Goal: Task Accomplishment & Management: Complete application form

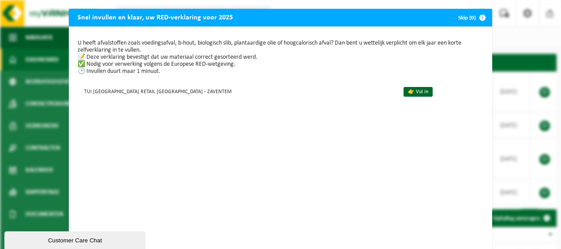
drag, startPoint x: 371, startPoint y: 94, endPoint x: 260, endPoint y: 108, distance: 112.1
click at [404, 94] on link "👉 Vul in" at bounding box center [418, 92] width 29 height 10
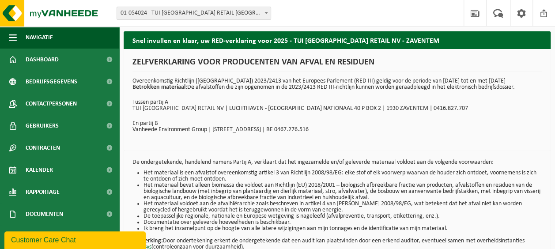
scroll to position [44, 0]
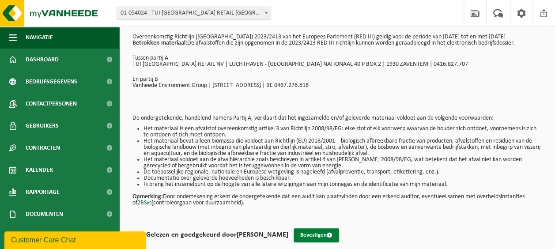
click at [303, 234] on button "Bevestigen" at bounding box center [316, 235] width 45 height 14
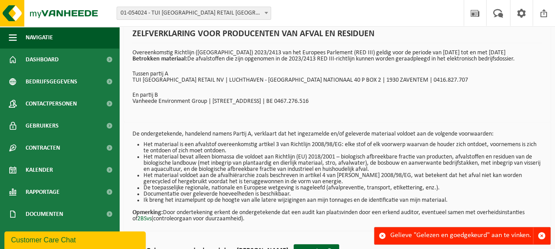
scroll to position [55, 0]
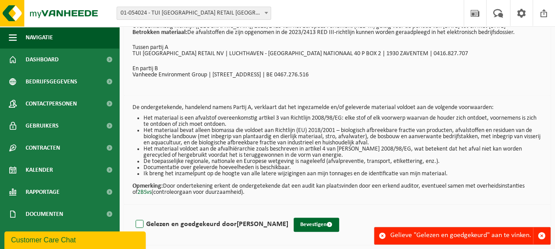
click at [142, 221] on label "Gelezen en goedgekeurd door Leen Delcourte" at bounding box center [211, 224] width 154 height 13
click at [288, 213] on input "Gelezen en goedgekeurd door Leen Delcourte" at bounding box center [288, 213] width 0 height 0
checkbox input "true"
click at [298, 221] on button "Bevestigen" at bounding box center [316, 225] width 45 height 14
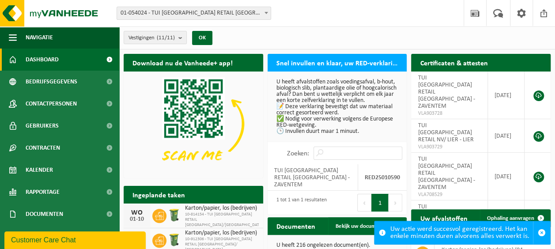
click at [266, 11] on span at bounding box center [266, 12] width 9 height 11
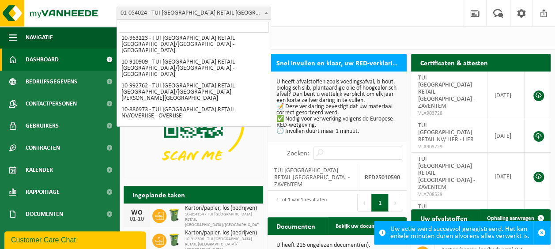
scroll to position [82, 0]
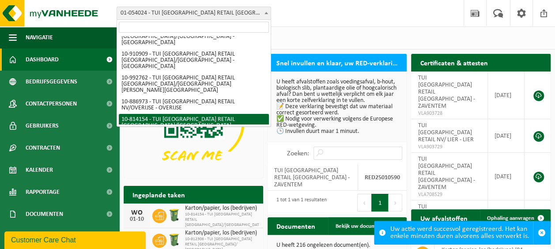
select select "37516"
